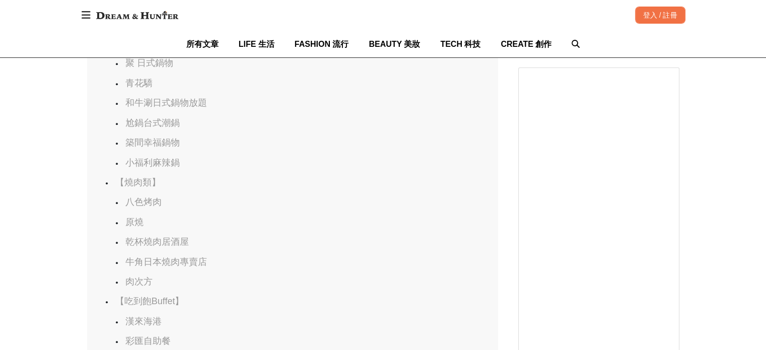
scroll to position [906, 0]
click at [138, 206] on link "八色烤肉" at bounding box center [143, 201] width 36 height 10
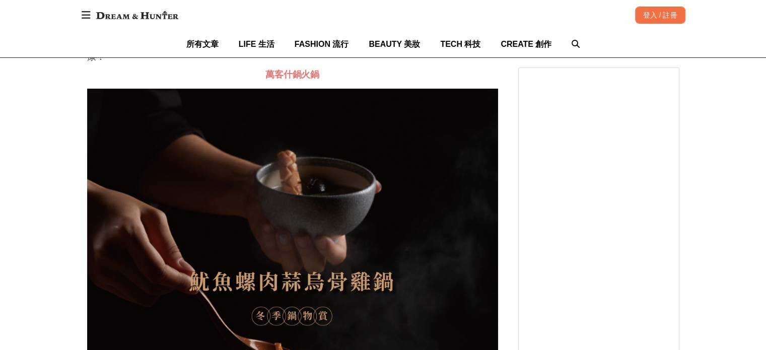
scroll to position [0, 0]
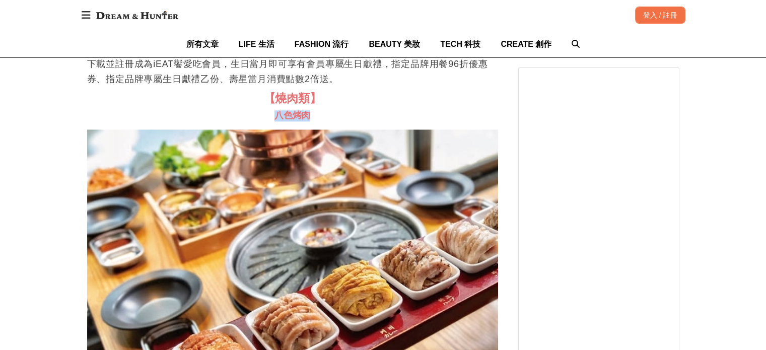
drag, startPoint x: 274, startPoint y: 165, endPoint x: 306, endPoint y: 164, distance: 31.7
click at [306, 120] on span "八色烤肉" at bounding box center [292, 115] width 36 height 10
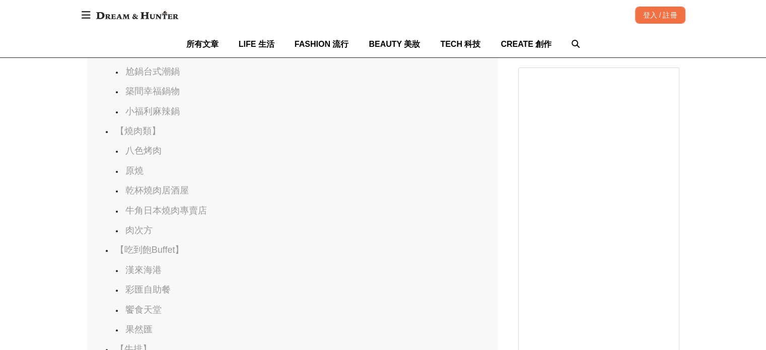
scroll to position [0, 821]
click at [145, 235] on link "肉次方" at bounding box center [138, 230] width 27 height 10
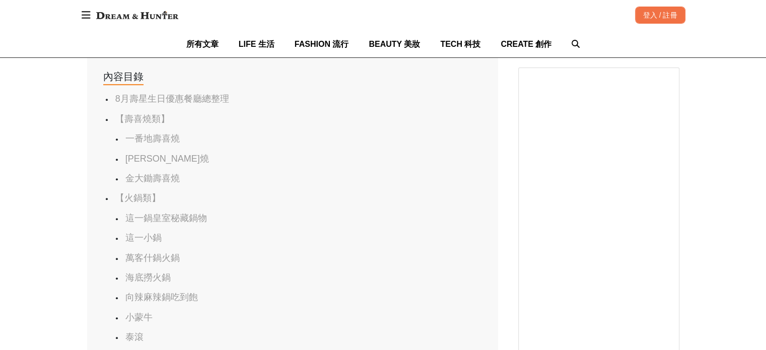
scroll to position [604, 0]
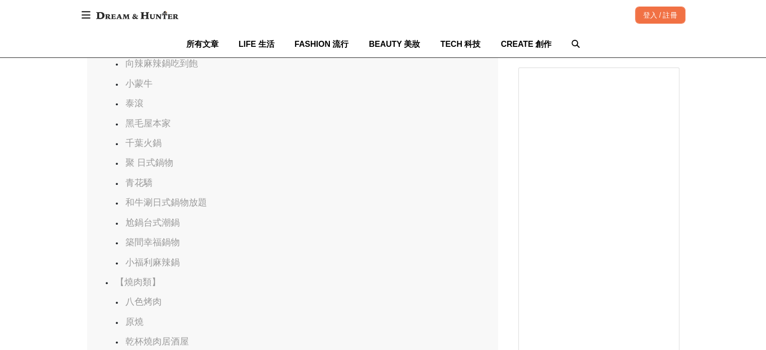
click at [167, 247] on link "築間幸福鍋物" at bounding box center [152, 242] width 54 height 10
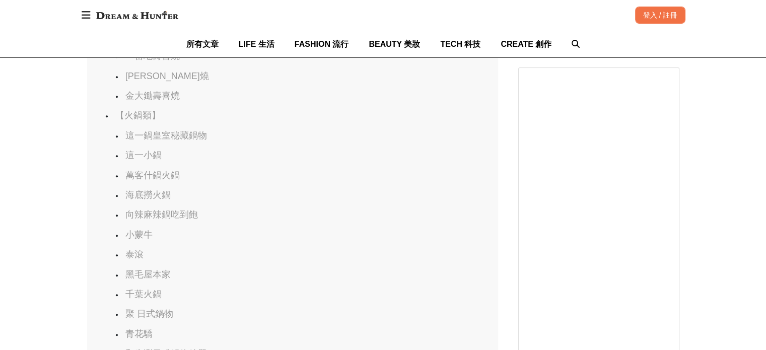
click at [153, 179] on link "萬客什鍋火鍋" at bounding box center [152, 175] width 54 height 10
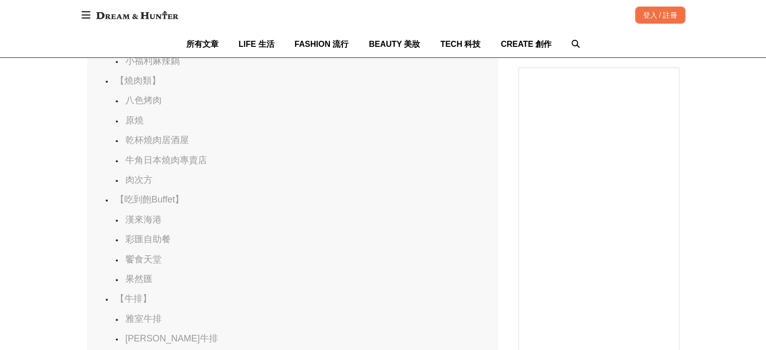
scroll to position [0, 411]
click at [126, 185] on link "肉次方" at bounding box center [138, 180] width 27 height 10
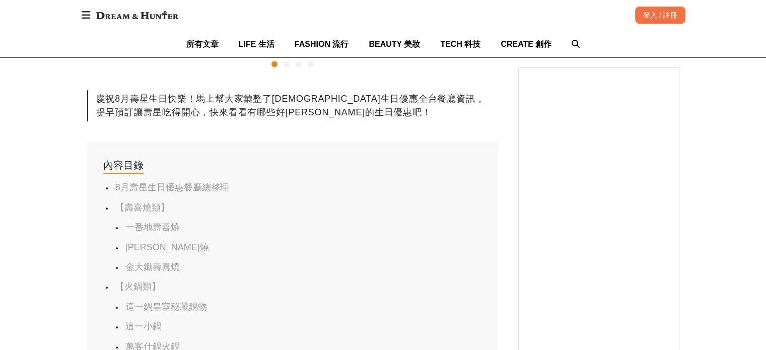
scroll to position [0, 0]
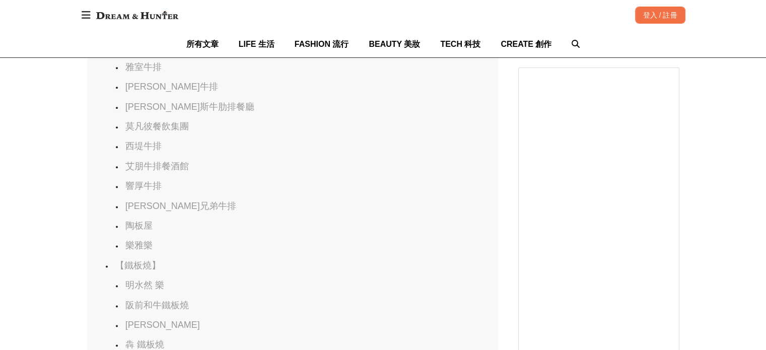
click at [156, 151] on link "西堤牛排" at bounding box center [143, 146] width 36 height 10
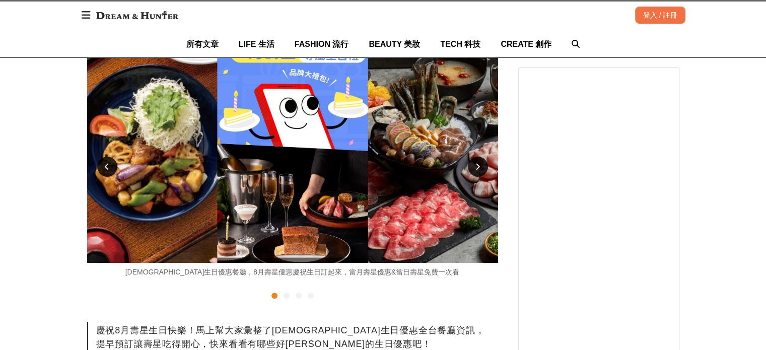
click at [475, 168] on div at bounding box center [478, 167] width 20 height 20
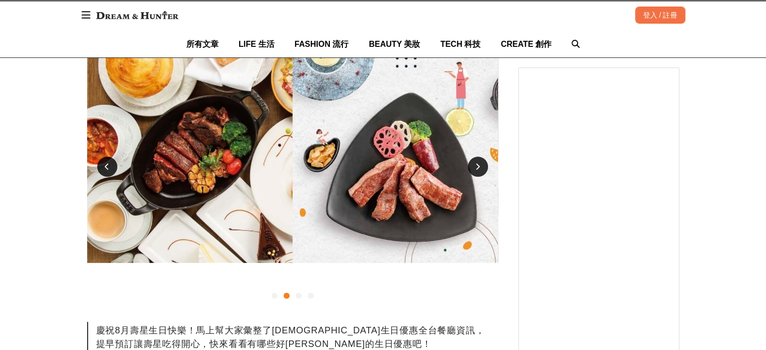
click at [475, 168] on div at bounding box center [478, 167] width 20 height 20
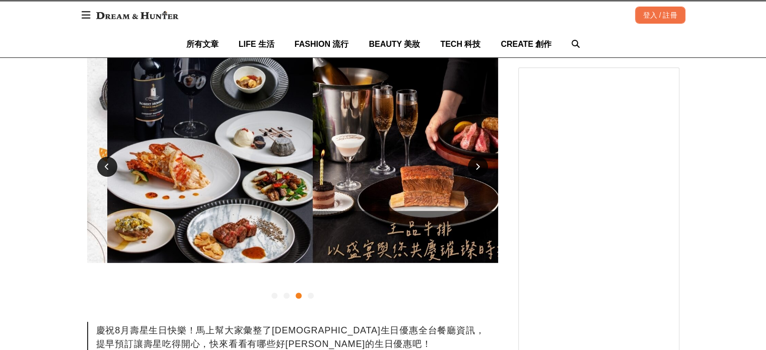
scroll to position [0, 821]
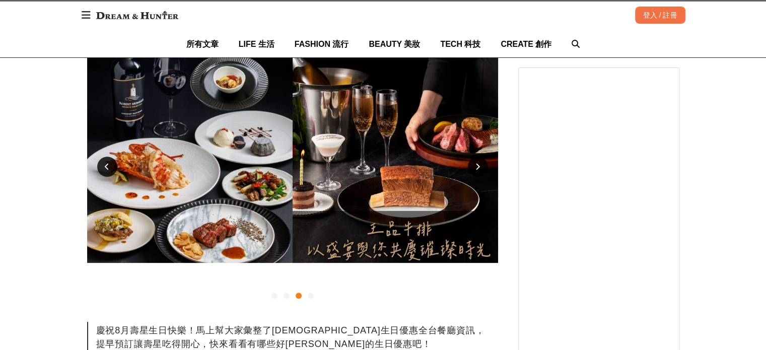
click at [475, 168] on div at bounding box center [478, 167] width 20 height 20
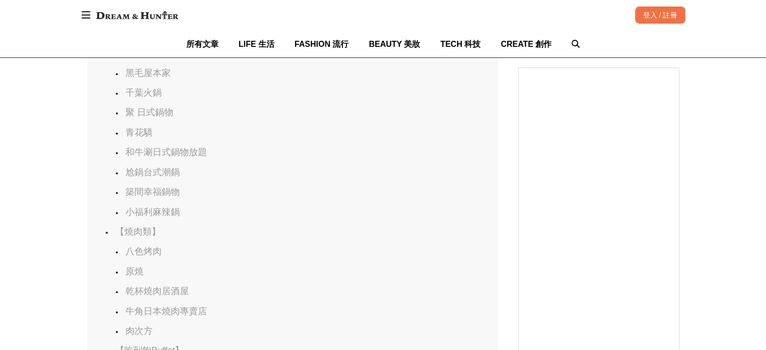
scroll to position [0, 1092]
click at [167, 177] on link "尬鍋台式潮鍋" at bounding box center [152, 172] width 54 height 10
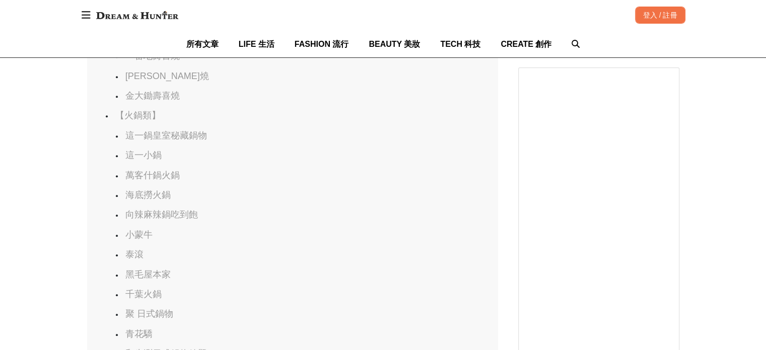
scroll to position [0, 411]
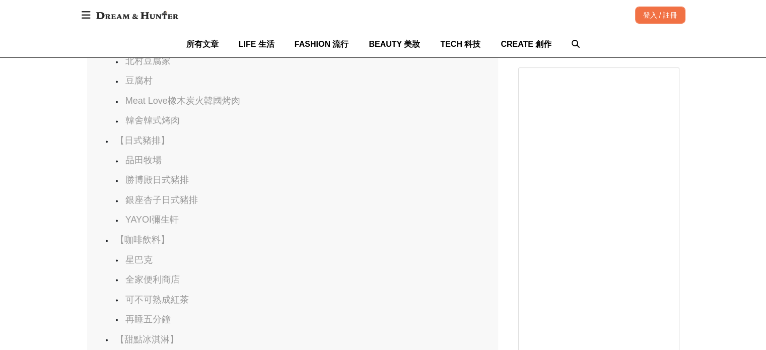
click at [155, 125] on link "韓舍韓式烤肉" at bounding box center [152, 120] width 54 height 10
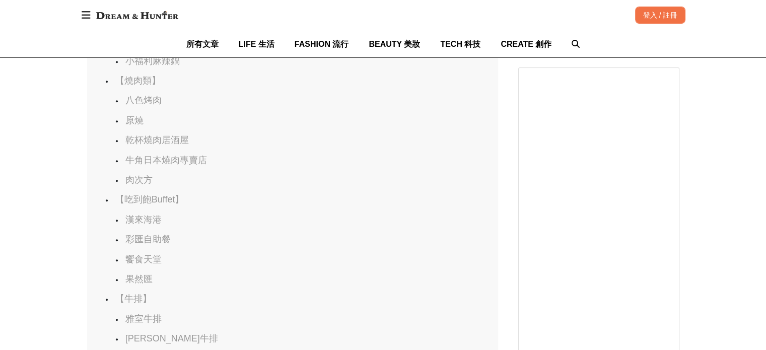
scroll to position [0, 821]
